Goal: Task Accomplishment & Management: Manage account settings

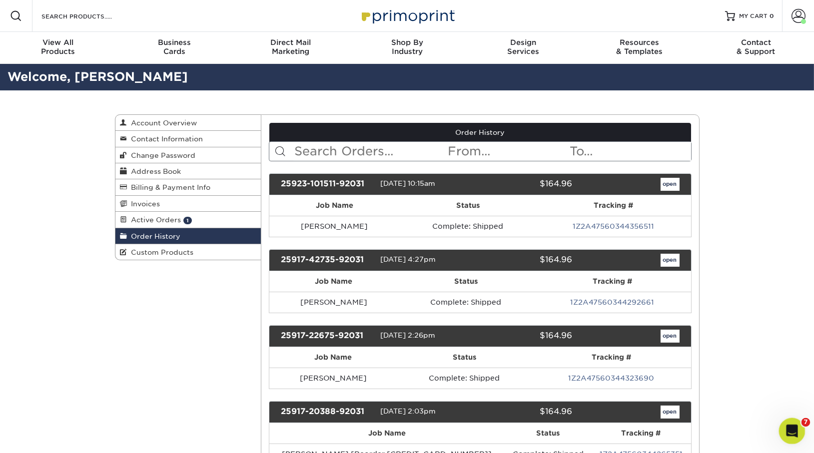
click at [789, 426] on icon "Open Intercom Messenger" at bounding box center [791, 430] width 16 height 16
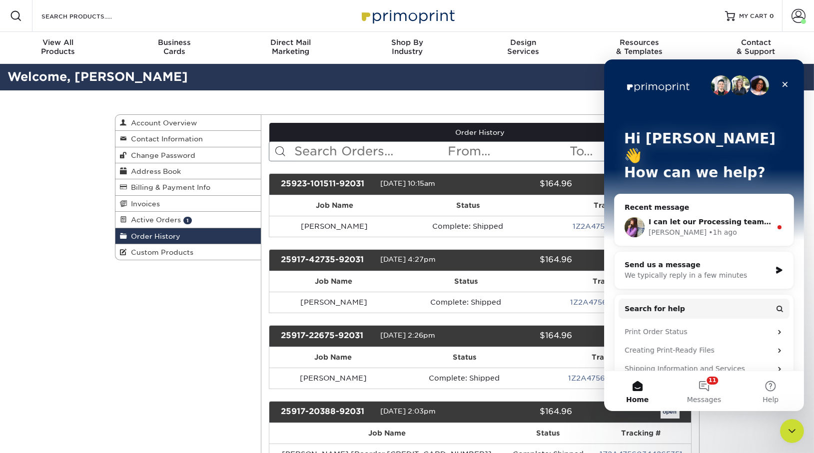
click at [696, 224] on div "I can let our Processing team know of your notes. If they need new files or hav…" at bounding box center [703, 227] width 179 height 37
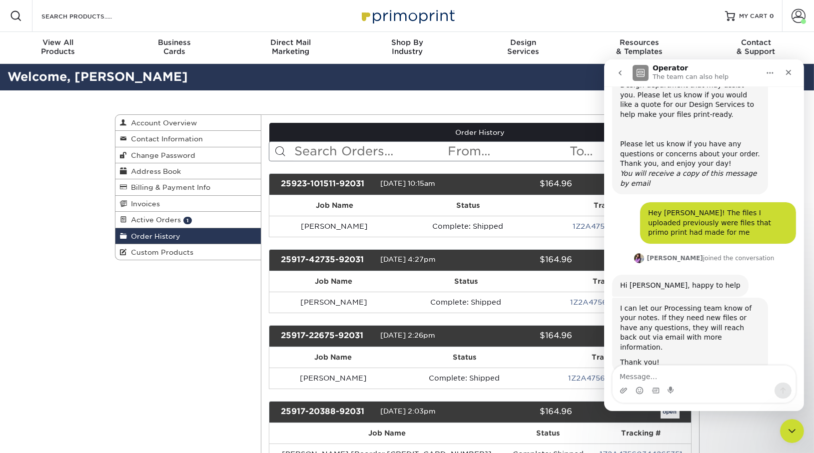
scroll to position [251, 0]
click at [788, 71] on icon "Close" at bounding box center [788, 72] width 5 height 5
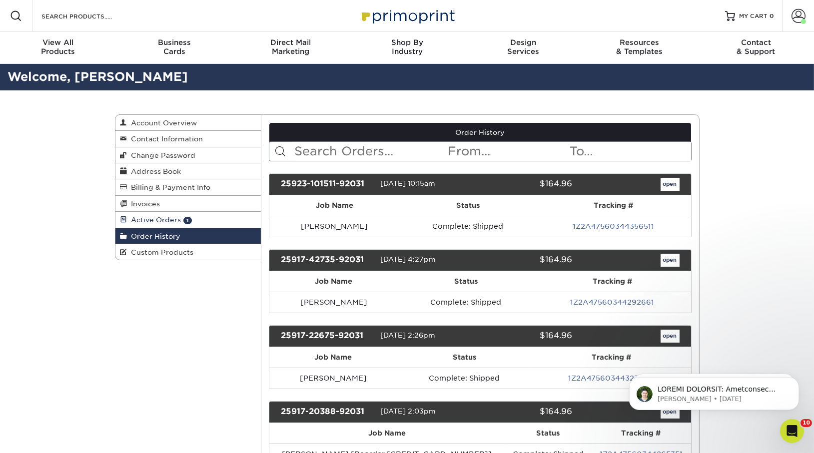
scroll to position [0, 0]
click at [161, 213] on link "Active Orders 1" at bounding box center [188, 220] width 146 height 16
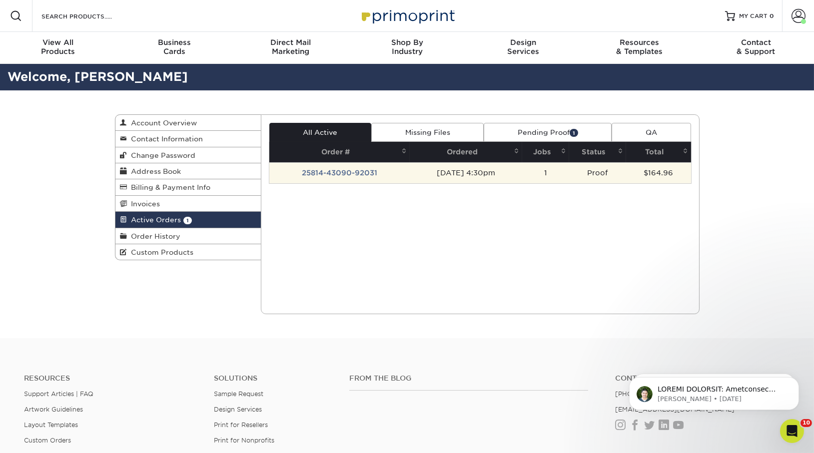
click at [352, 180] on td "25814-43090-92031" at bounding box center [339, 172] width 140 height 21
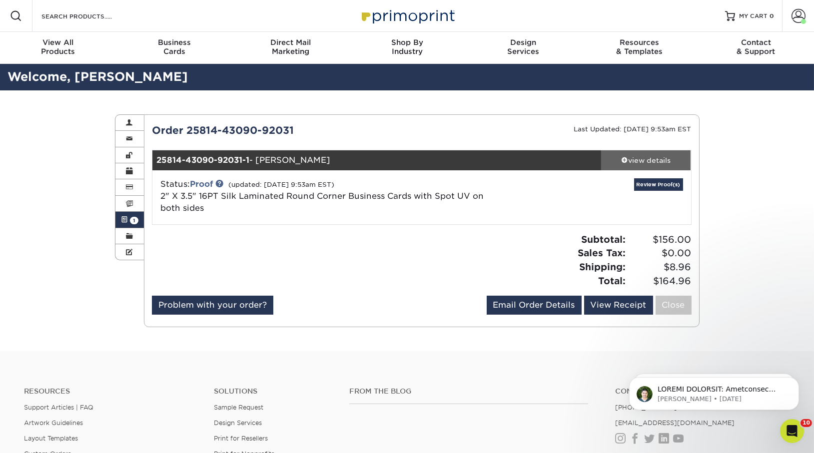
click at [662, 158] on div "view details" at bounding box center [646, 160] width 90 height 10
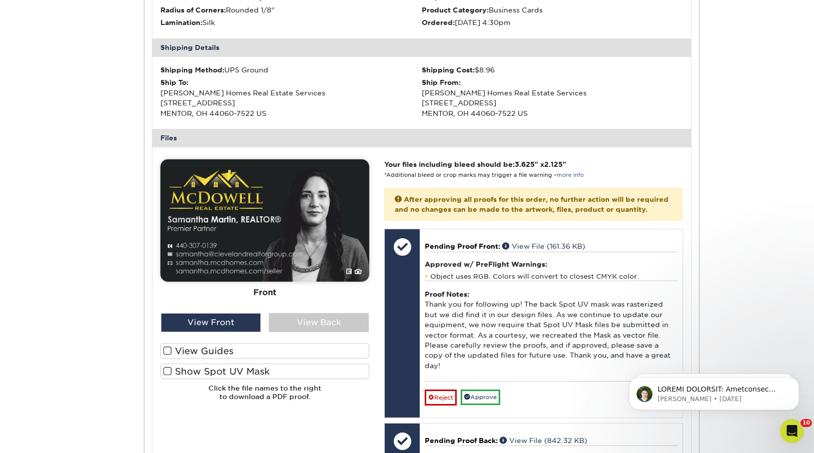
scroll to position [300, 0]
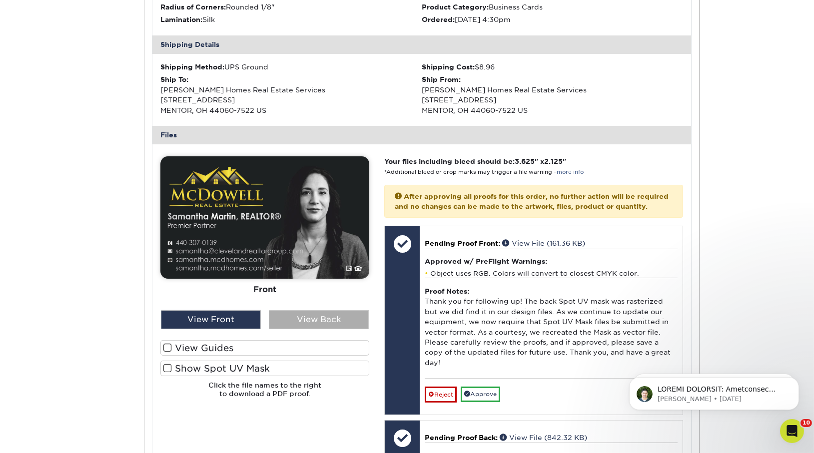
click at [316, 319] on div "View Back" at bounding box center [319, 319] width 100 height 19
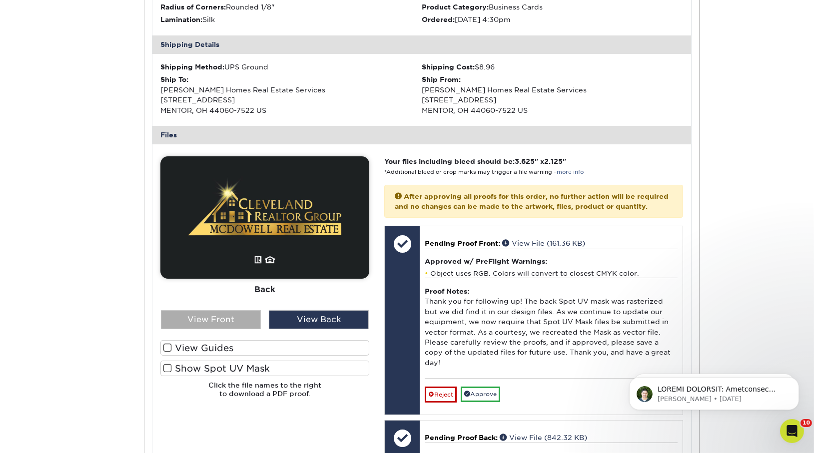
click at [210, 322] on div "View Front" at bounding box center [211, 319] width 100 height 19
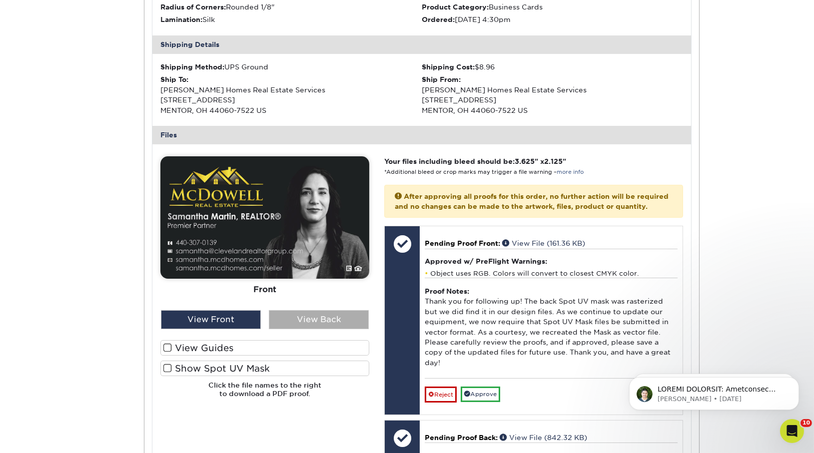
scroll to position [390, 0]
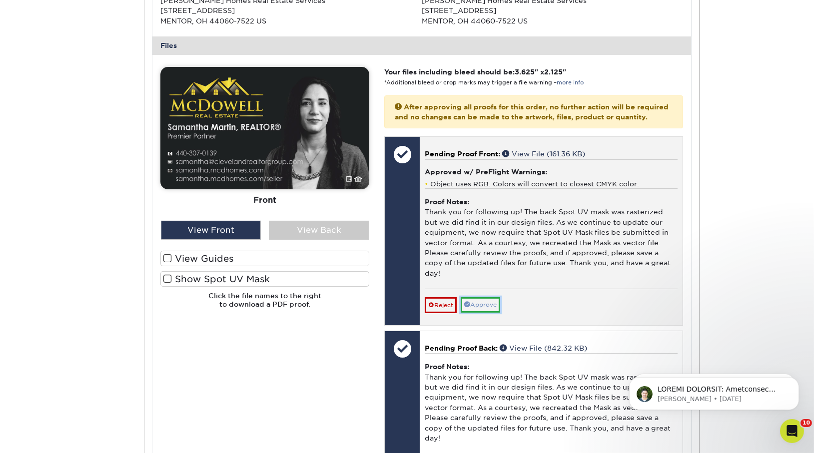
click at [497, 306] on link "Approve" at bounding box center [480, 304] width 39 height 15
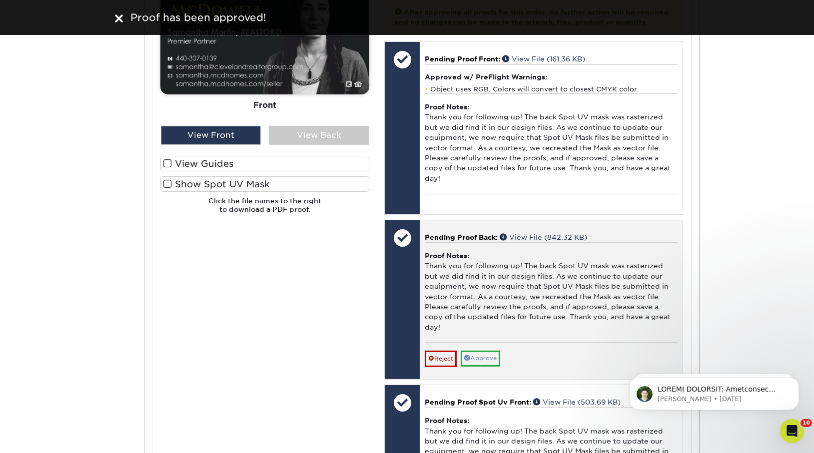
scroll to position [485, 0]
click at [481, 351] on link "Approve" at bounding box center [480, 358] width 39 height 15
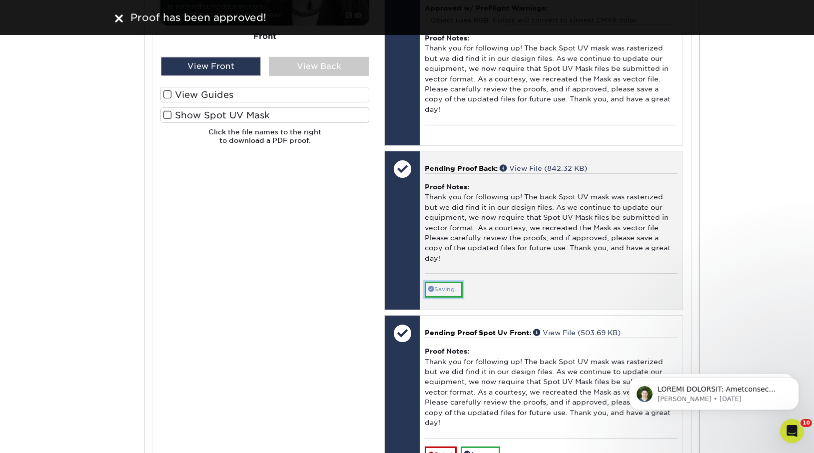
scroll to position [739, 0]
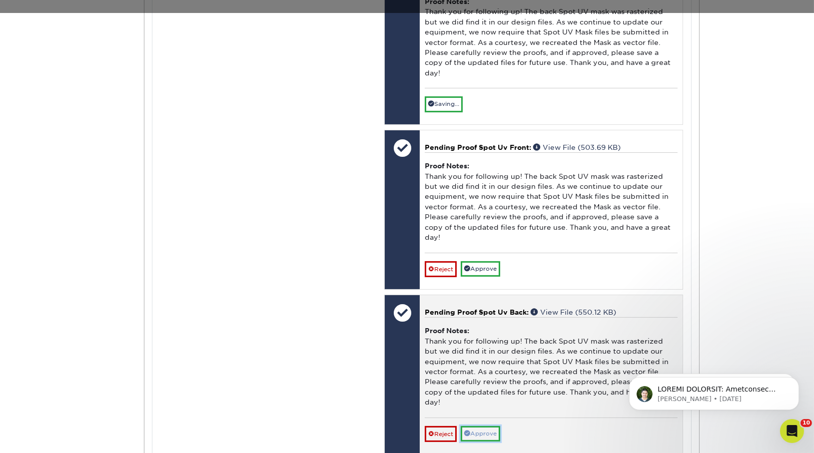
click at [479, 426] on link "Approve" at bounding box center [480, 433] width 39 height 15
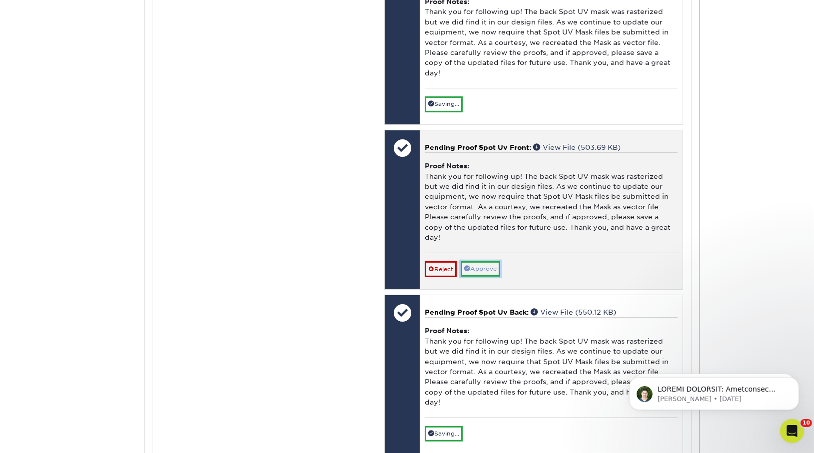
click at [480, 261] on link "Approve" at bounding box center [480, 268] width 39 height 15
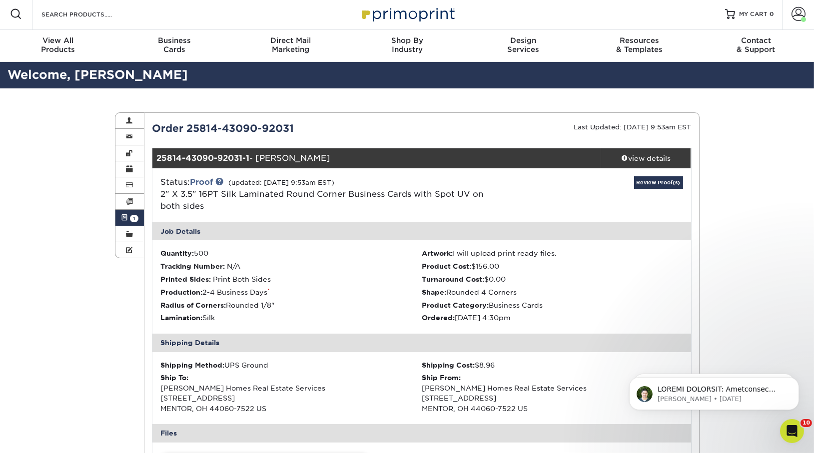
scroll to position [0, 0]
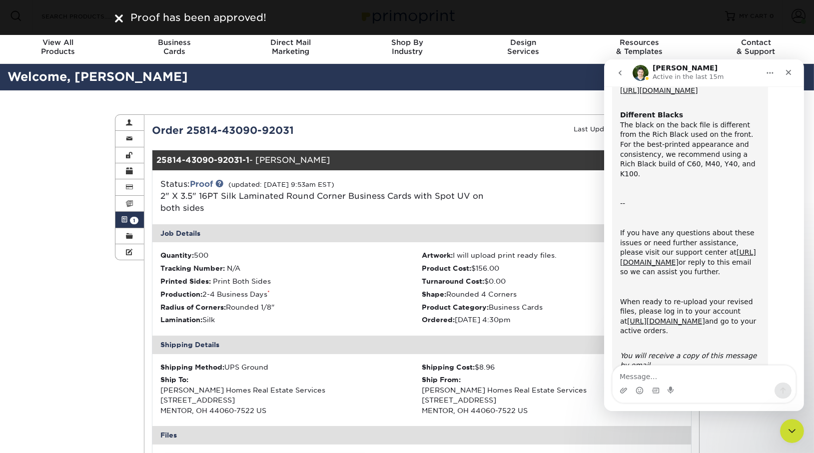
scroll to position [436, 0]
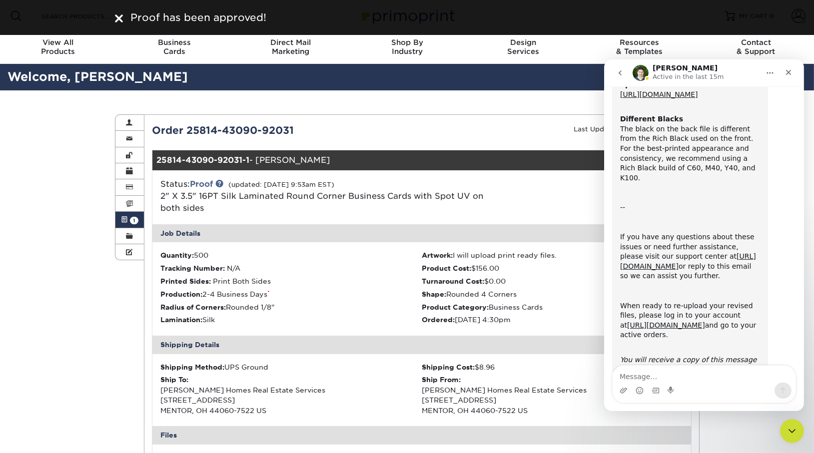
click at [616, 73] on icon "go back" at bounding box center [620, 73] width 8 height 8
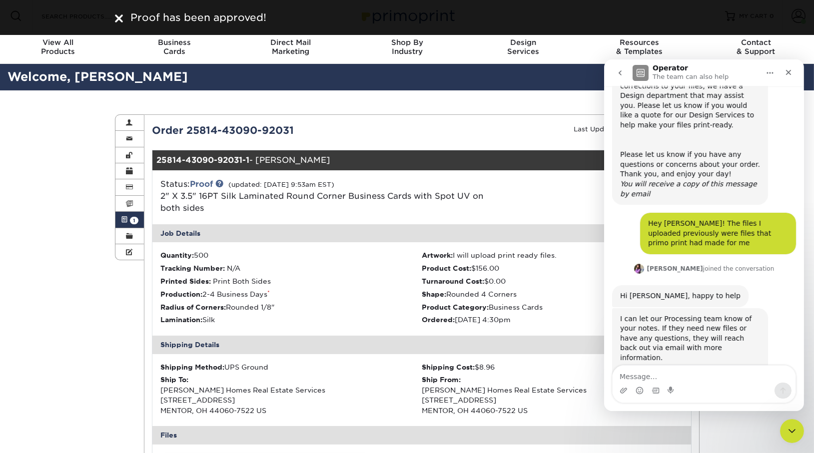
scroll to position [252, 0]
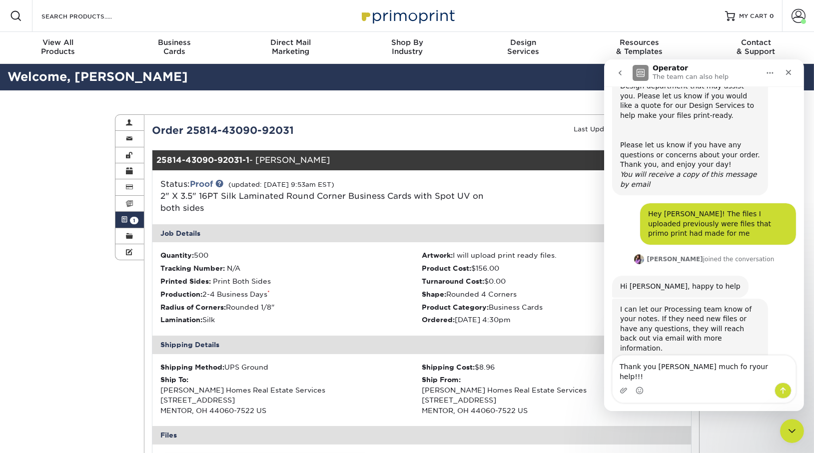
click at [699, 376] on textarea "Thank you [PERSON_NAME] much fo ryour help!!!" at bounding box center [703, 369] width 183 height 27
type textarea "Thank you sooo much for your help!!!"
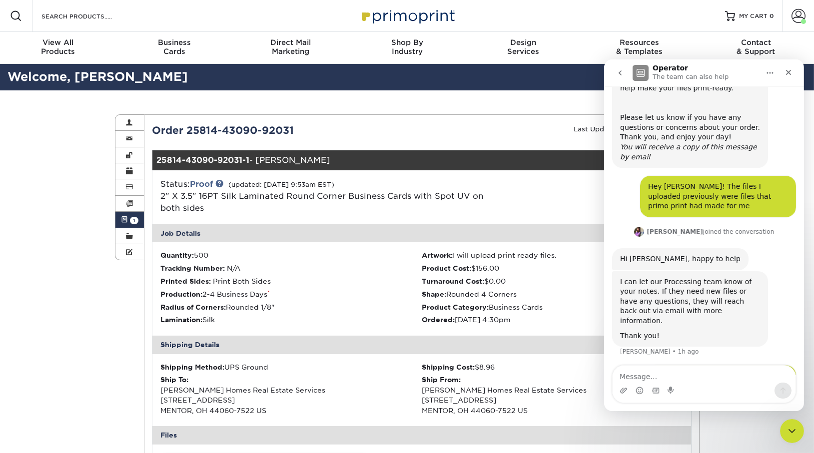
scroll to position [282, 0]
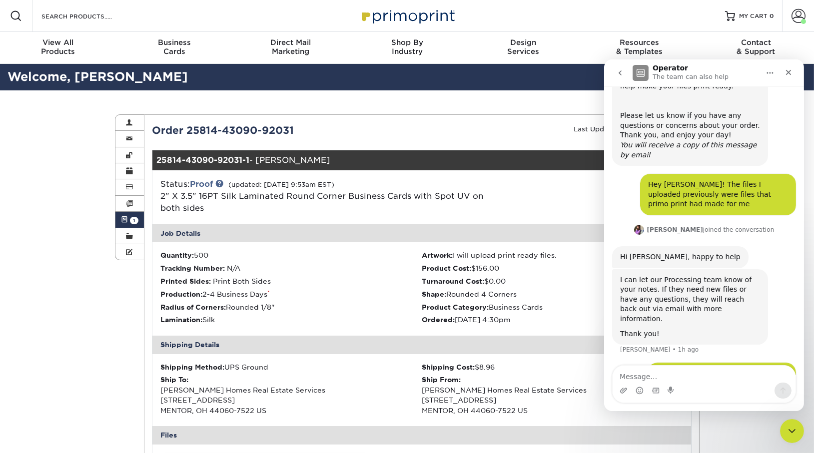
click at [621, 71] on icon "go back" at bounding box center [620, 73] width 8 height 8
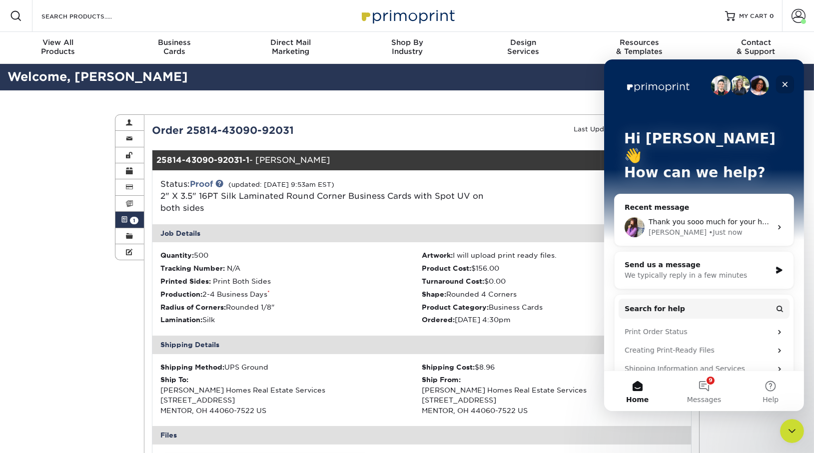
click at [787, 82] on icon "Close" at bounding box center [785, 84] width 8 height 8
